Goal: Communication & Community: Participate in discussion

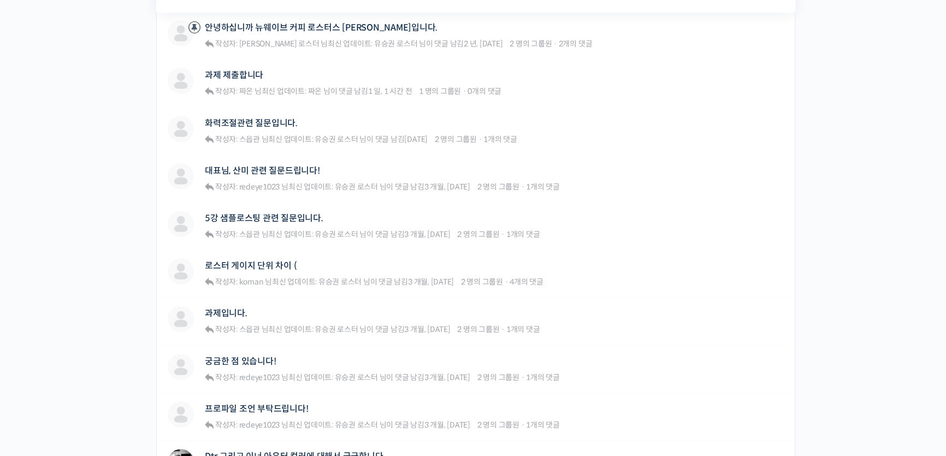
scroll to position [347, 0]
click at [466, 90] on span "·" at bounding box center [464, 91] width 4 height 10
click at [244, 72] on link "과제 제출합니다" at bounding box center [234, 74] width 58 height 10
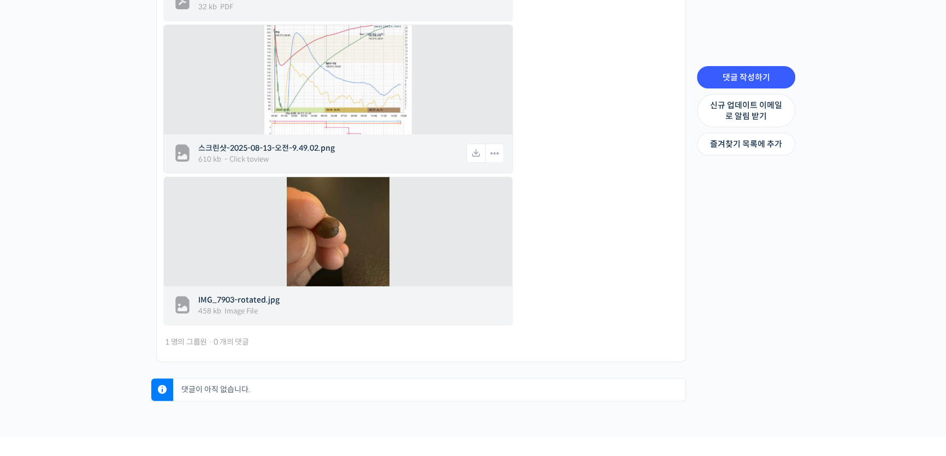
scroll to position [580, 0]
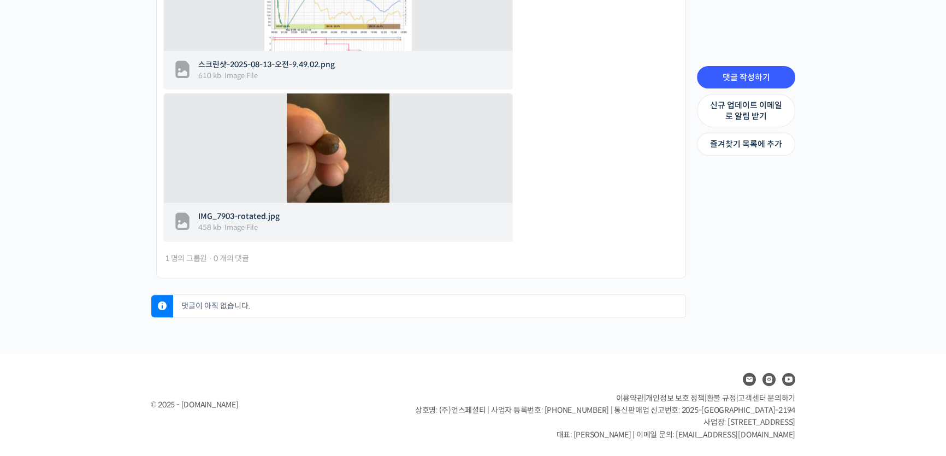
click at [315, 304] on p "댓글이 아직 없습니다." at bounding box center [432, 306] width 507 height 22
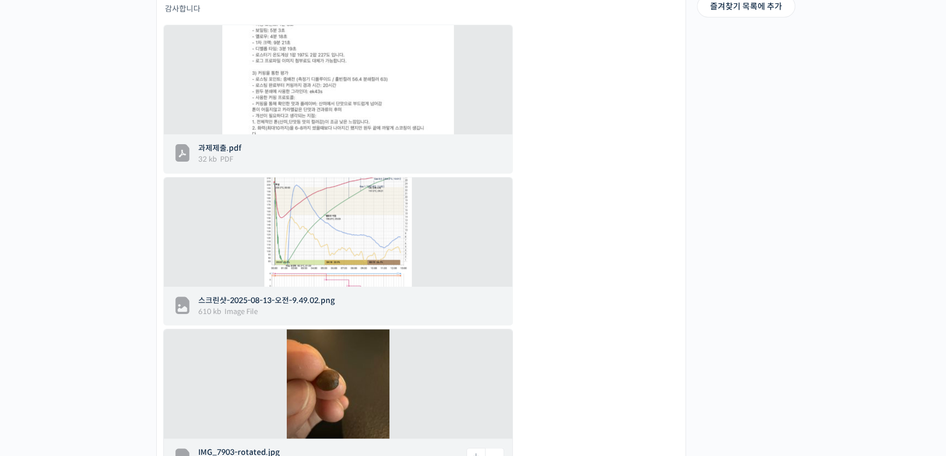
scroll to position [183, 0]
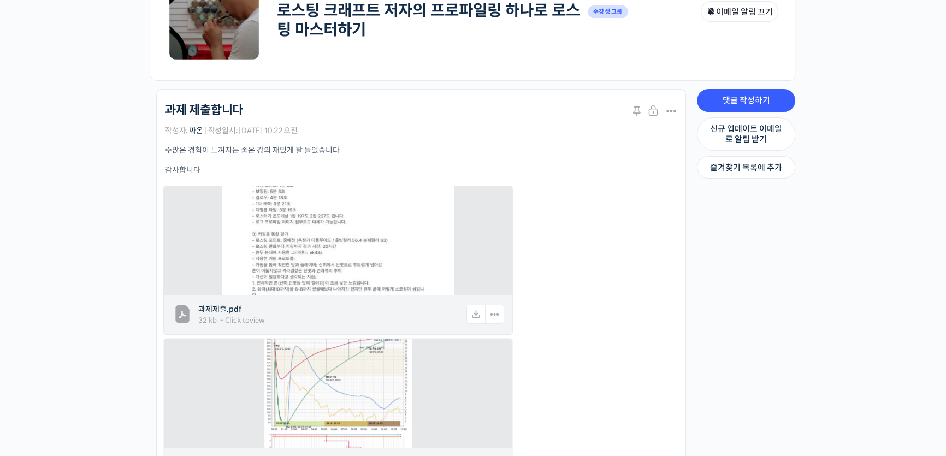
click at [340, 213] on img at bounding box center [337, 241] width 231 height 328
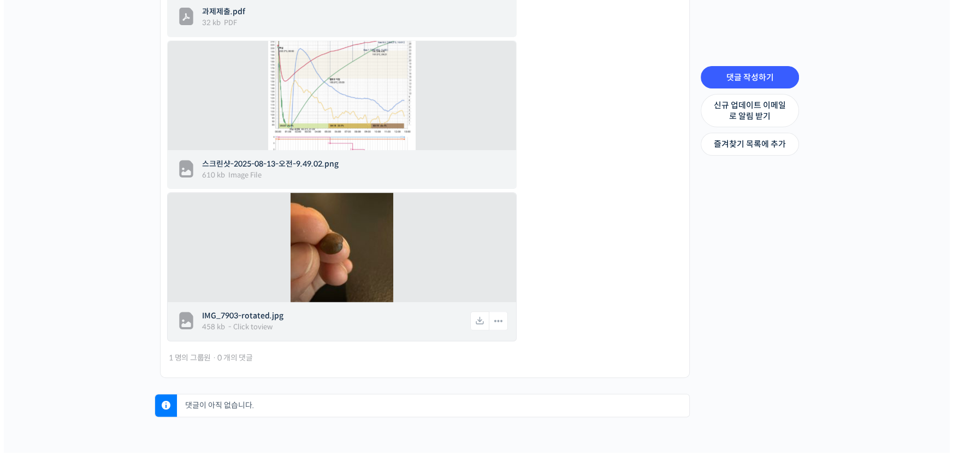
scroll to position [580, 0]
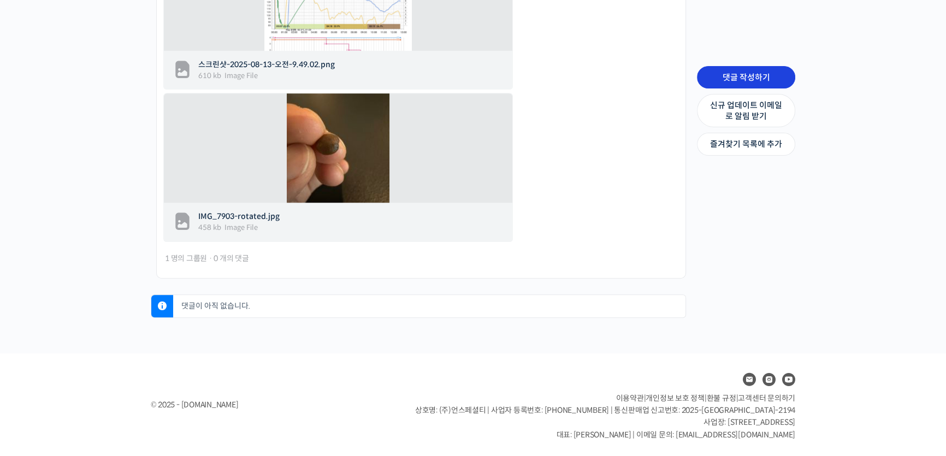
click at [728, 73] on link "댓글 작성하기" at bounding box center [746, 77] width 98 height 23
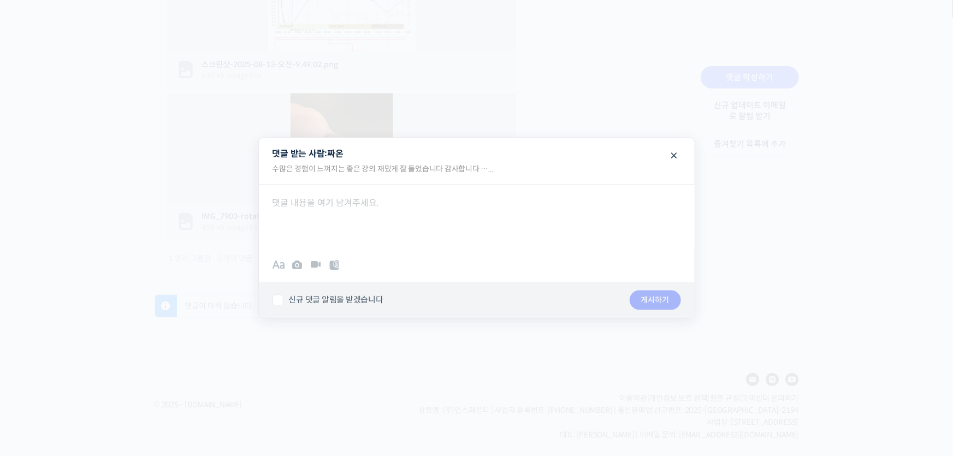
click at [431, 218] on div at bounding box center [477, 218] width 436 height 66
click at [661, 297] on button "게시하기" at bounding box center [655, 300] width 51 height 20
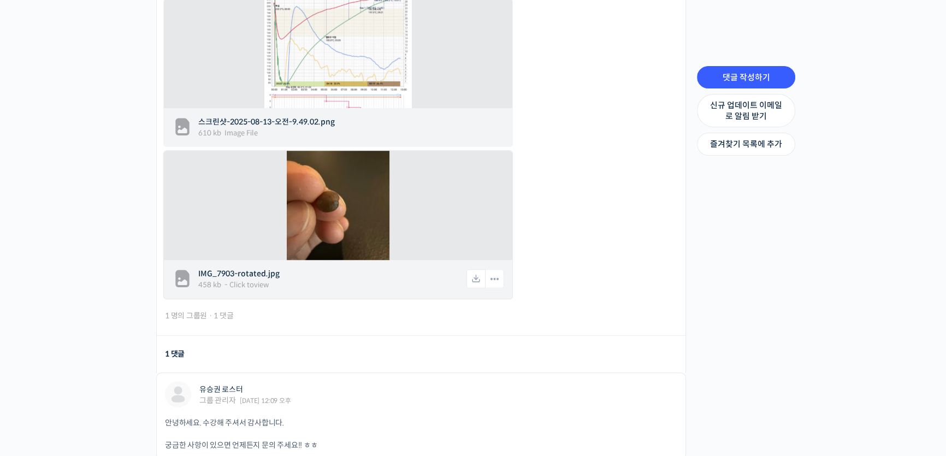
scroll to position [518, 0]
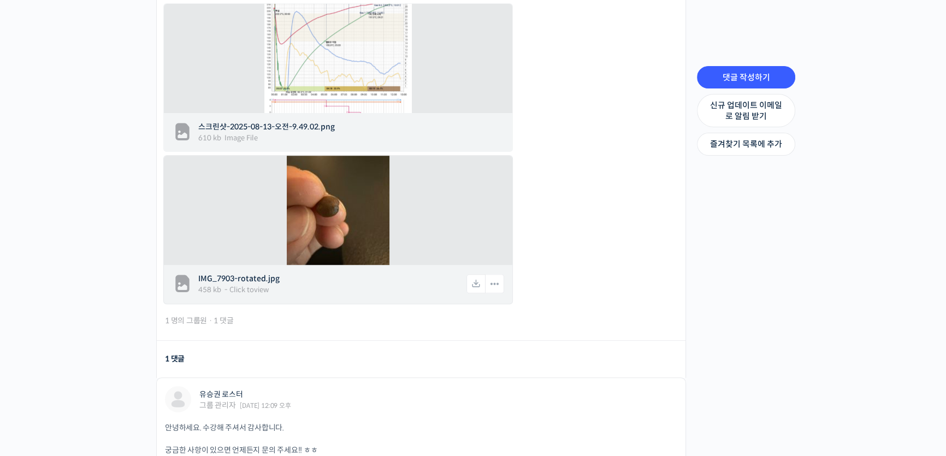
click at [349, 225] on img at bounding box center [338, 210] width 103 height 136
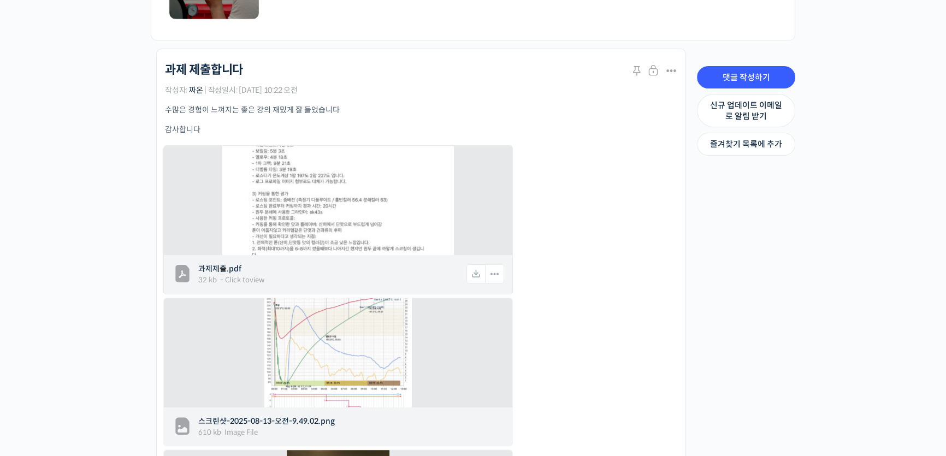
scroll to position [219, 0]
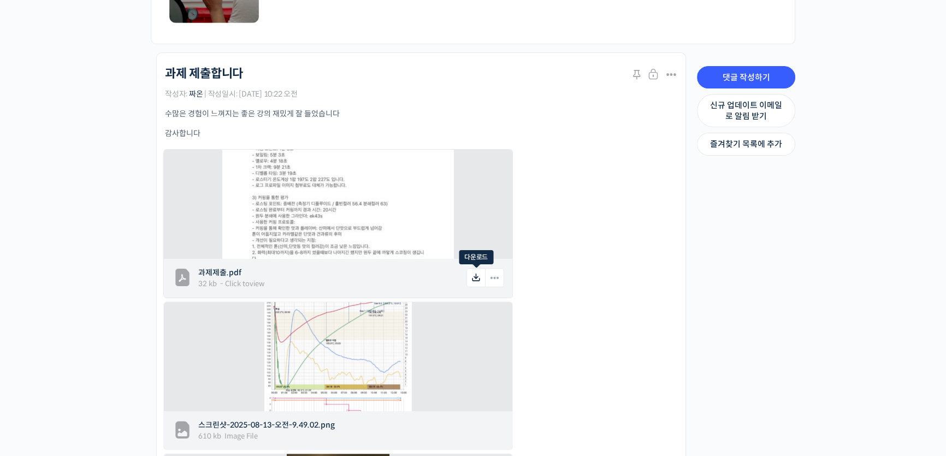
click at [477, 276] on icon at bounding box center [475, 277] width 19 height 19
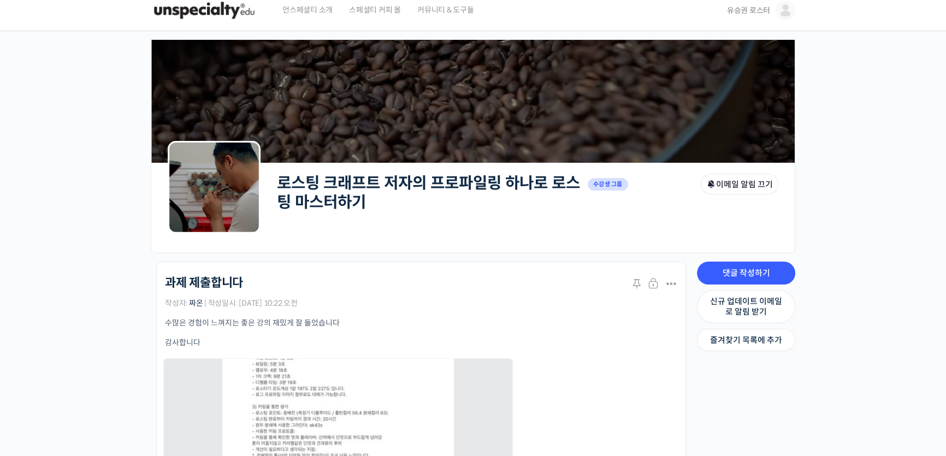
scroll to position [0, 0]
